Goal: Browse casually

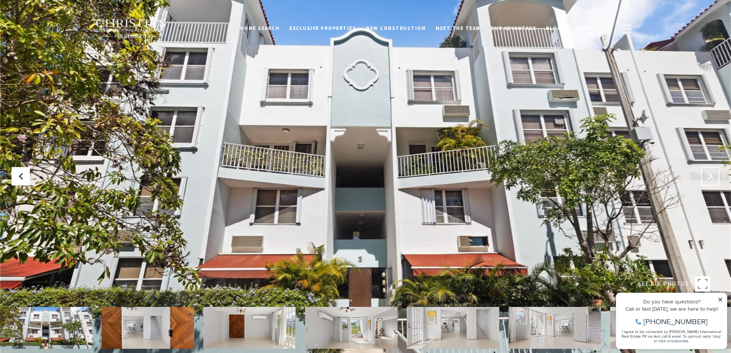
click at [713, 174] on icon at bounding box center [711, 176] width 8 height 8
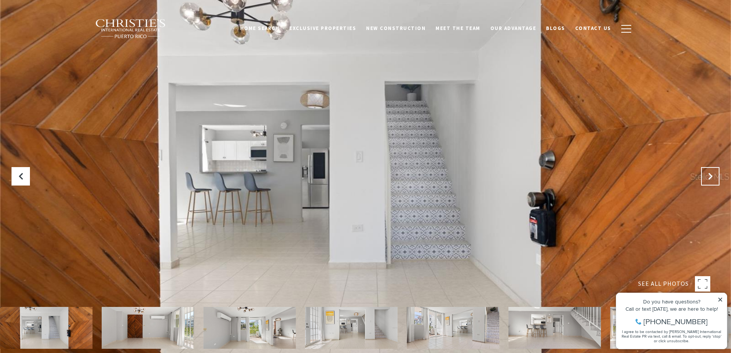
click at [713, 174] on icon at bounding box center [711, 176] width 8 height 8
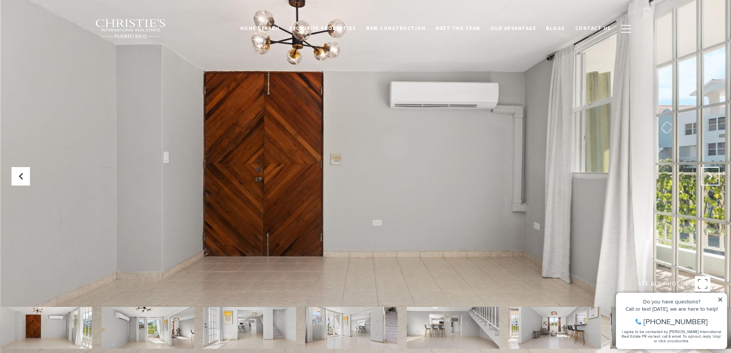
click at [713, 174] on icon "Next Slide" at bounding box center [711, 176] width 8 height 8
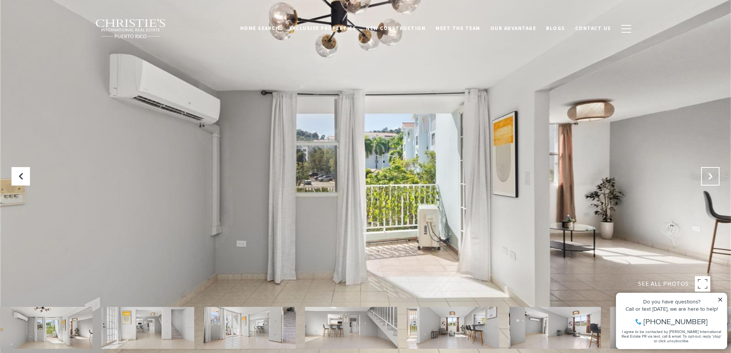
click at [713, 174] on icon "Next Slide" at bounding box center [711, 176] width 8 height 8
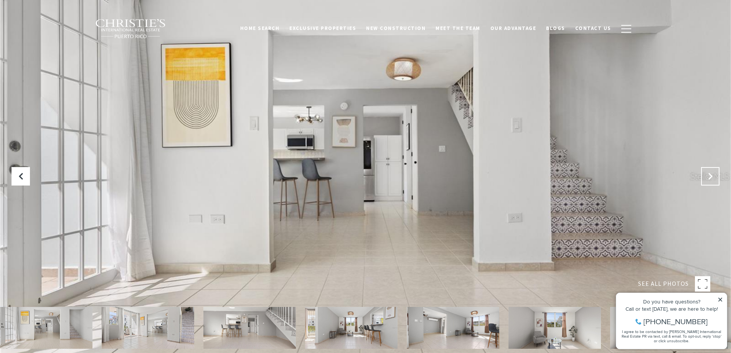
click at [713, 174] on icon "Next Slide" at bounding box center [711, 176] width 8 height 8
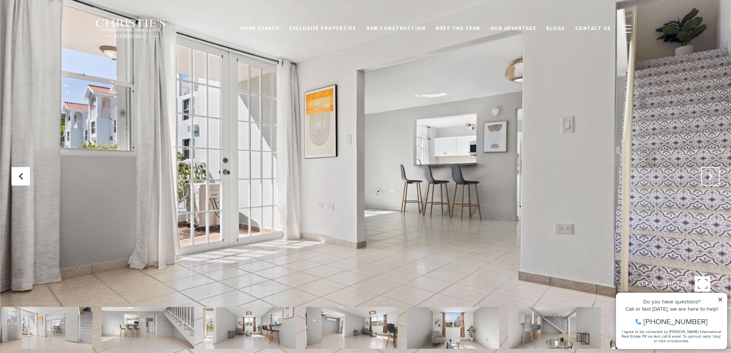
click at [713, 174] on icon "Next Slide" at bounding box center [711, 176] width 8 height 8
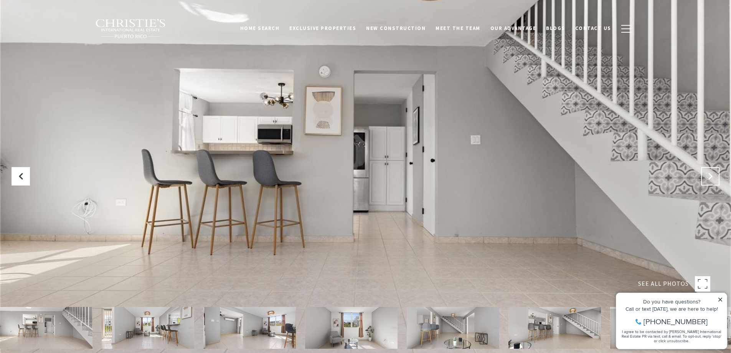
click at [713, 174] on icon "Next Slide" at bounding box center [711, 176] width 8 height 8
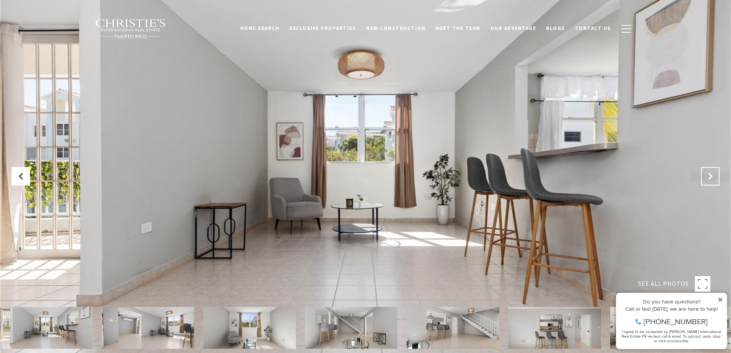
click at [713, 174] on icon "Next Slide" at bounding box center [711, 176] width 8 height 8
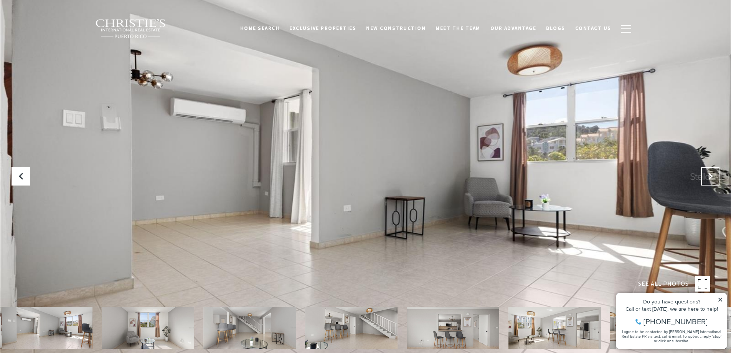
click at [713, 174] on icon "Next Slide" at bounding box center [711, 176] width 8 height 8
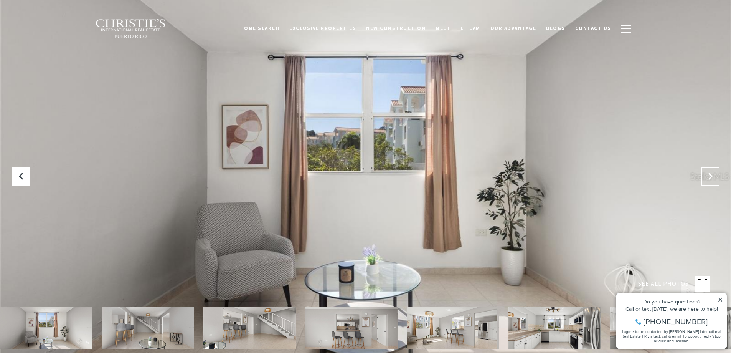
click at [713, 174] on icon "Next Slide" at bounding box center [711, 176] width 8 height 8
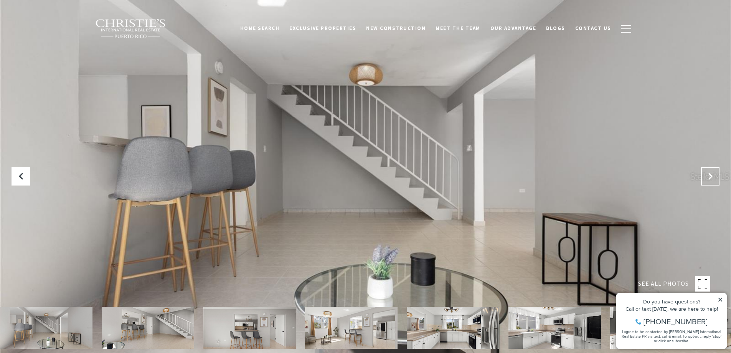
click at [713, 174] on icon "Next Slide" at bounding box center [711, 176] width 8 height 8
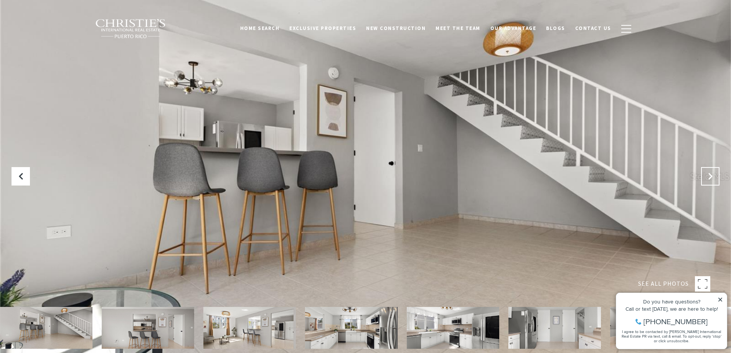
click at [713, 174] on icon "Next Slide" at bounding box center [711, 176] width 8 height 8
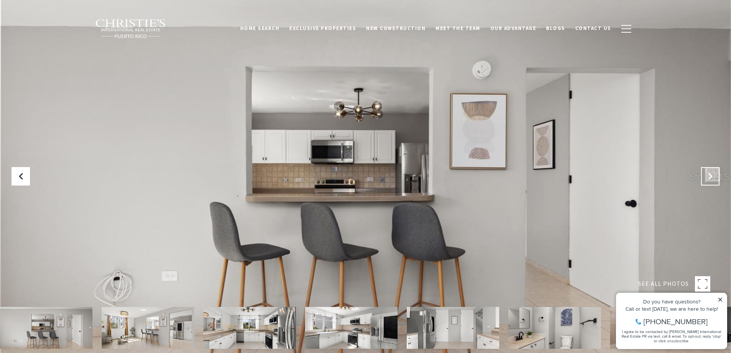
click at [713, 174] on icon "Next Slide" at bounding box center [711, 176] width 8 height 8
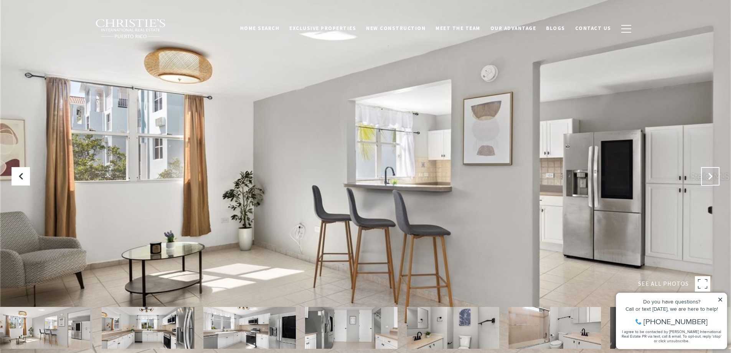
click at [713, 174] on icon "Next Slide" at bounding box center [711, 176] width 8 height 8
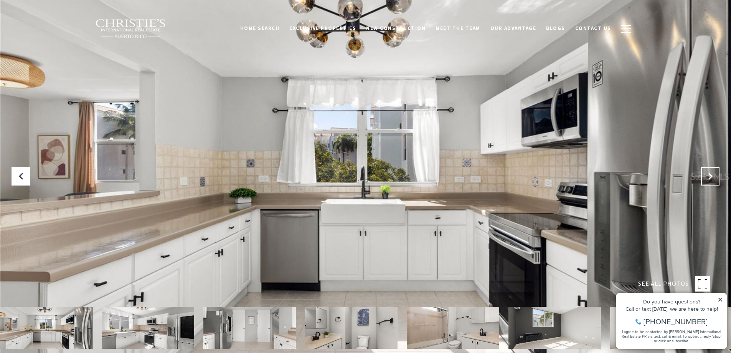
click at [713, 174] on icon "Next Slide" at bounding box center [711, 176] width 8 height 8
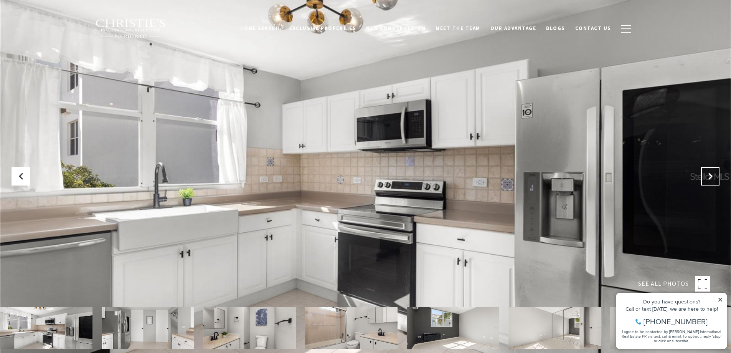
click at [713, 174] on icon "Next Slide" at bounding box center [711, 176] width 8 height 8
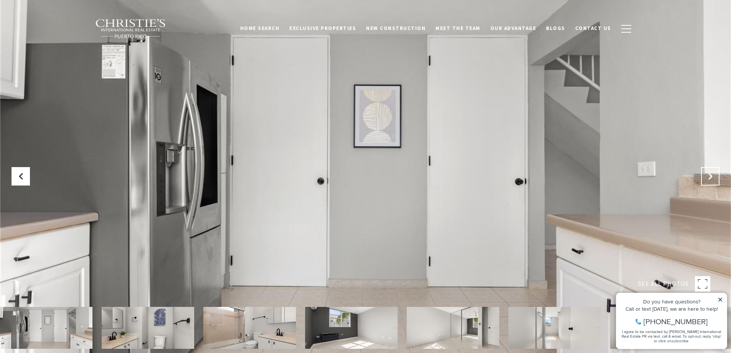
click at [713, 174] on icon "Next Slide" at bounding box center [711, 176] width 8 height 8
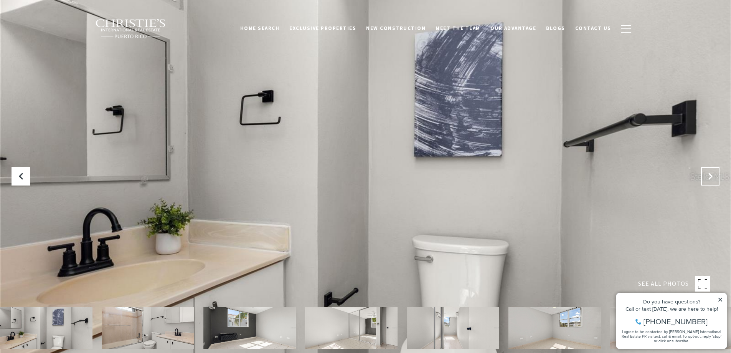
click at [713, 174] on icon "Next Slide" at bounding box center [711, 176] width 8 height 8
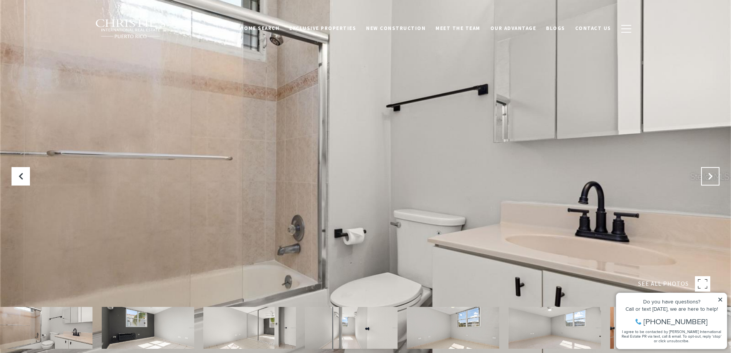
click at [713, 174] on icon "Next Slide" at bounding box center [711, 176] width 8 height 8
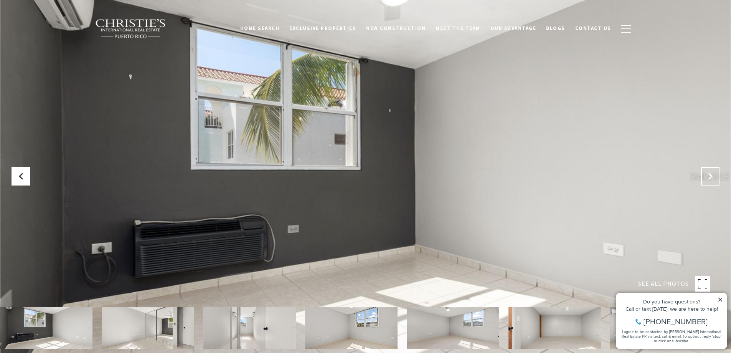
click at [713, 174] on icon "Next Slide" at bounding box center [711, 176] width 8 height 8
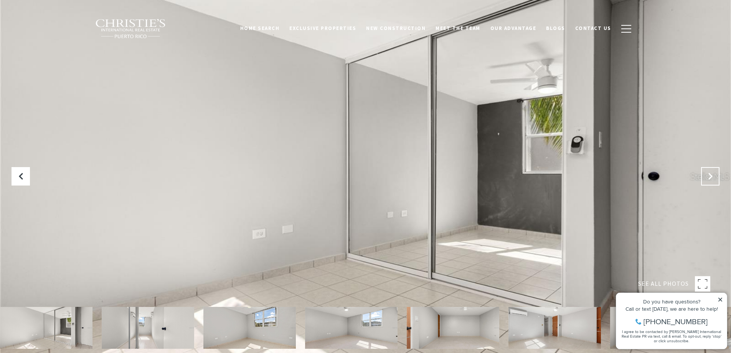
click at [713, 174] on icon "Next Slide" at bounding box center [711, 176] width 8 height 8
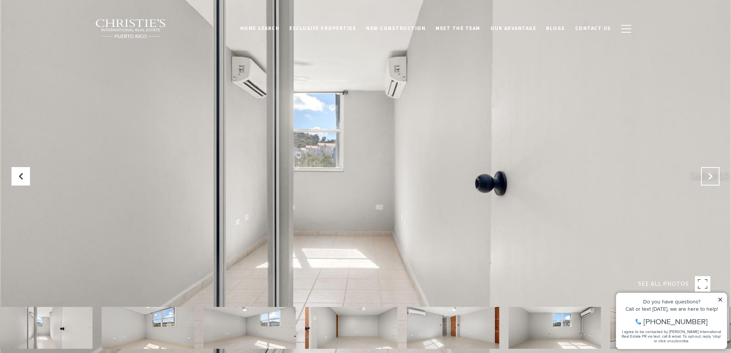
click at [713, 174] on icon "Next Slide" at bounding box center [711, 176] width 8 height 8
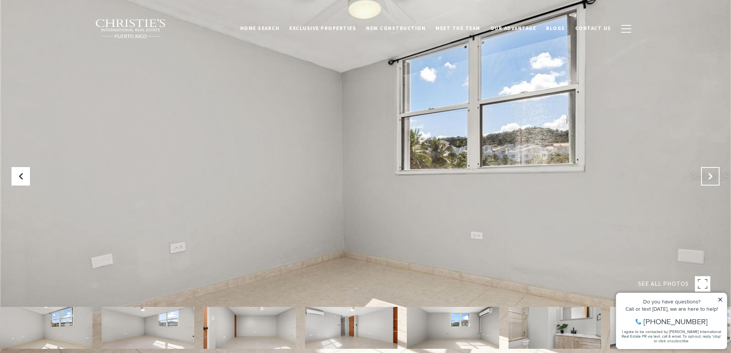
click at [713, 174] on icon "Next Slide" at bounding box center [711, 176] width 8 height 8
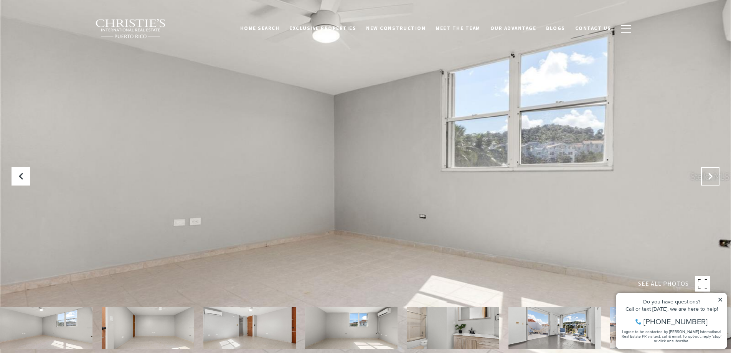
click at [713, 174] on icon "Next Slide" at bounding box center [711, 176] width 8 height 8
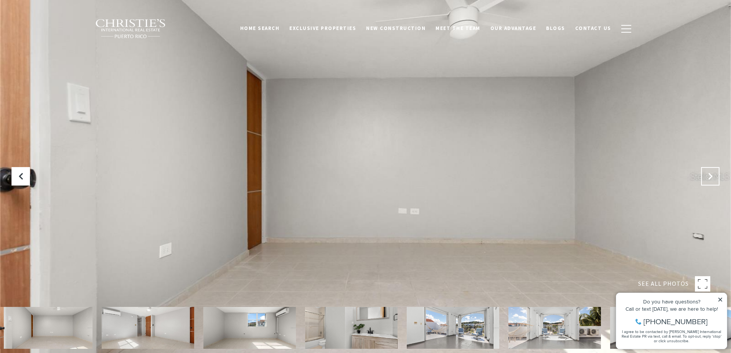
click at [713, 174] on icon "Next Slide" at bounding box center [711, 176] width 8 height 8
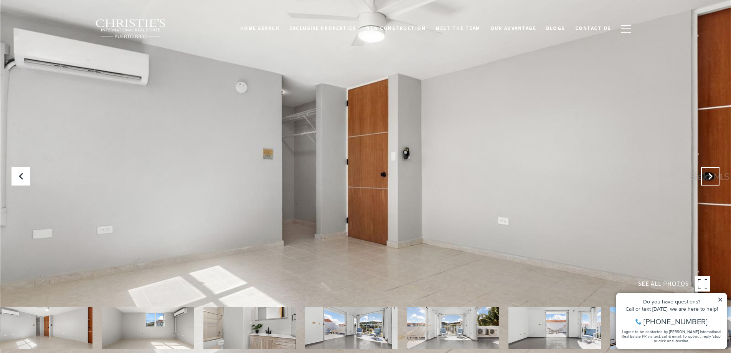
click at [713, 174] on icon "Next Slide" at bounding box center [711, 176] width 8 height 8
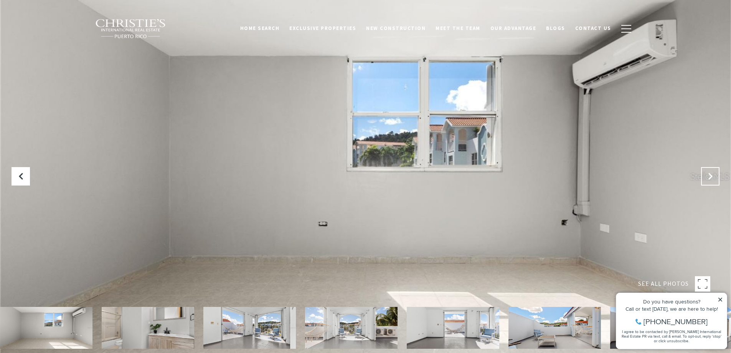
click at [713, 174] on icon "Next Slide" at bounding box center [711, 176] width 8 height 8
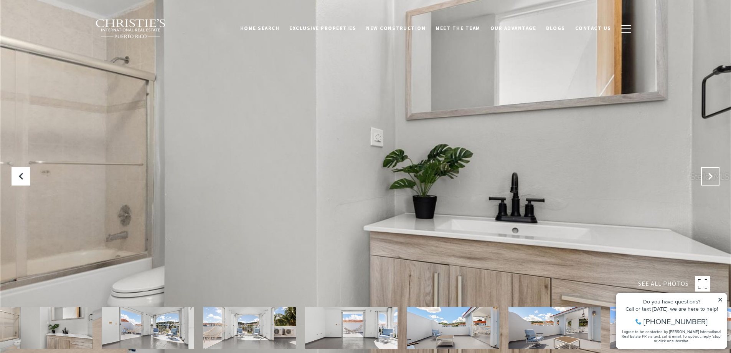
click at [713, 174] on icon "Next Slide" at bounding box center [711, 176] width 8 height 8
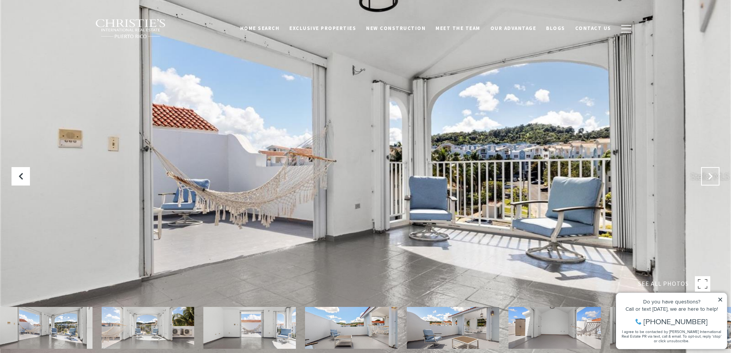
click at [713, 174] on icon "Next Slide" at bounding box center [711, 176] width 8 height 8
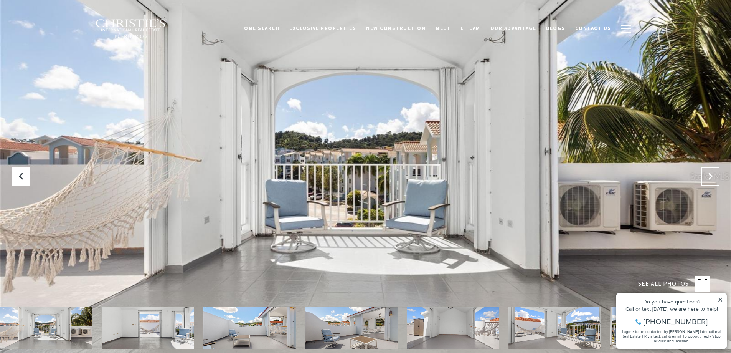
click at [713, 174] on icon "Next Slide" at bounding box center [711, 176] width 8 height 8
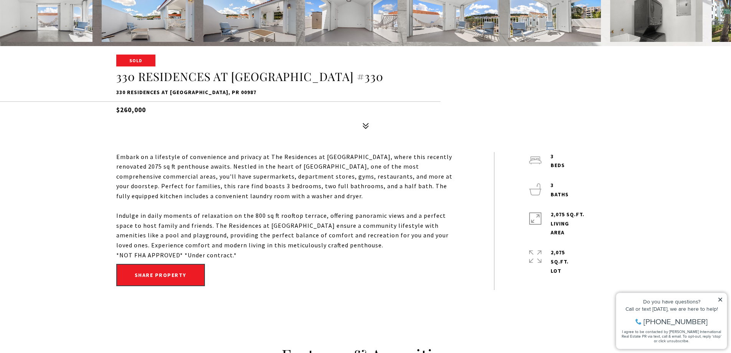
scroll to position [307, 0]
